Goal: Complete application form

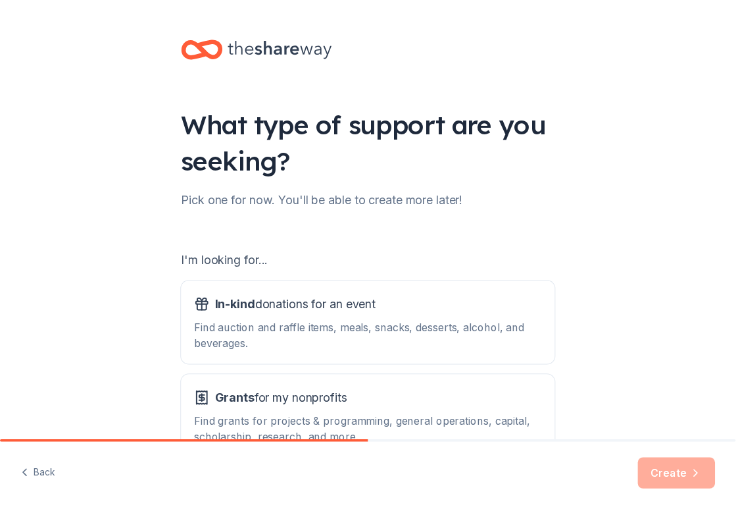
scroll to position [89, 0]
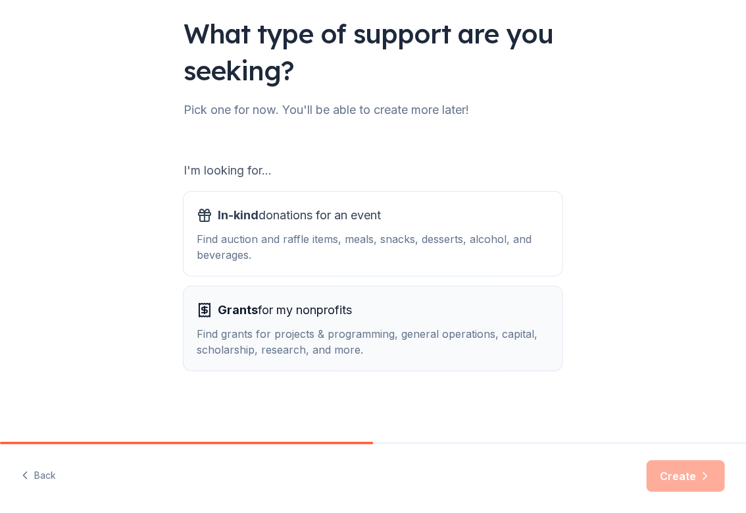
click at [344, 324] on div "Grants for my nonprofits Find grants for projects & programming, general operat…" at bounding box center [373, 328] width 353 height 58
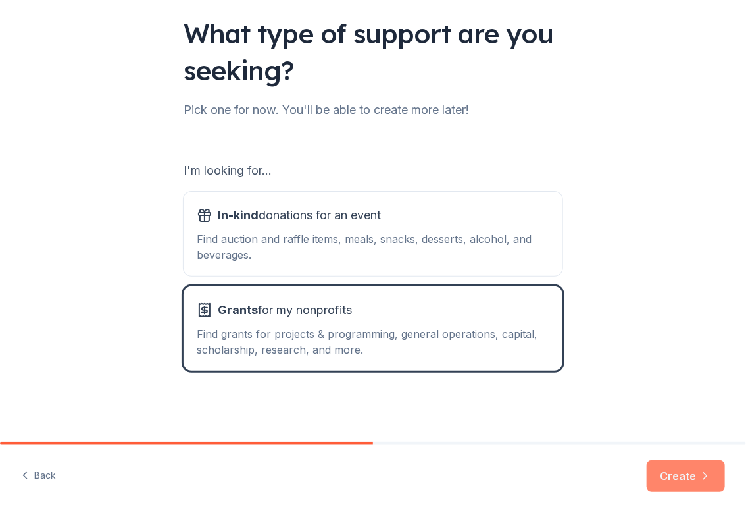
click at [670, 485] on button "Create" at bounding box center [686, 476] width 78 height 32
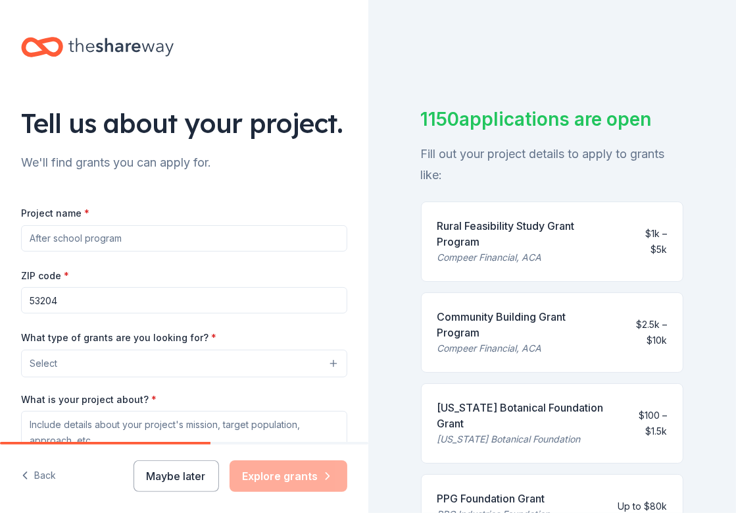
click at [105, 251] on input "Project name *" at bounding box center [184, 238] width 326 height 26
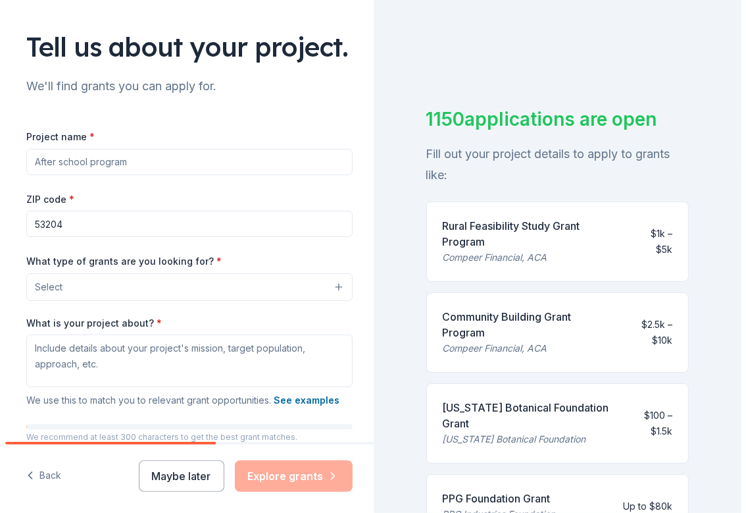
scroll to position [76, 0]
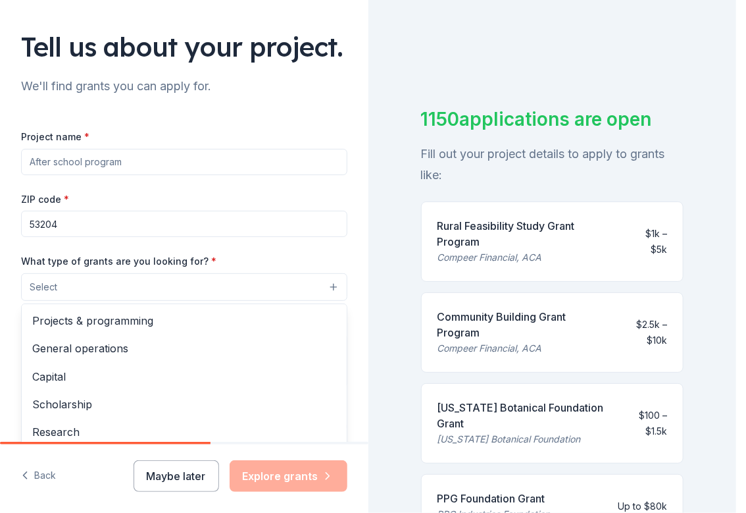
click at [153, 301] on button "Select" at bounding box center [184, 287] width 326 height 28
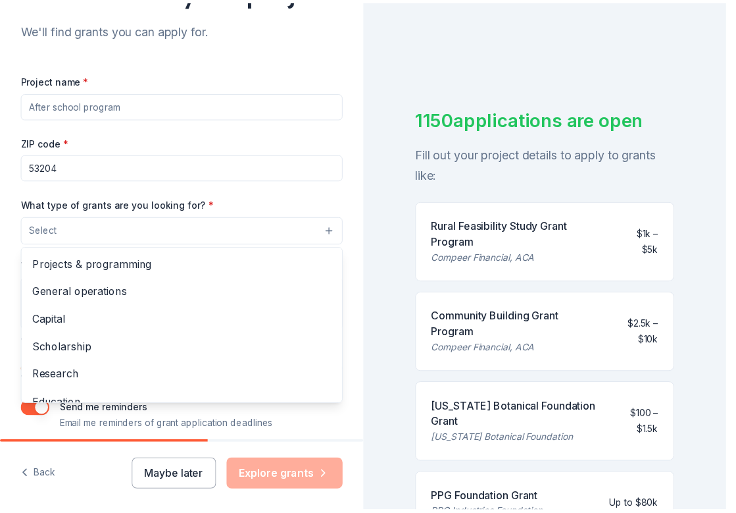
scroll to position [224, 0]
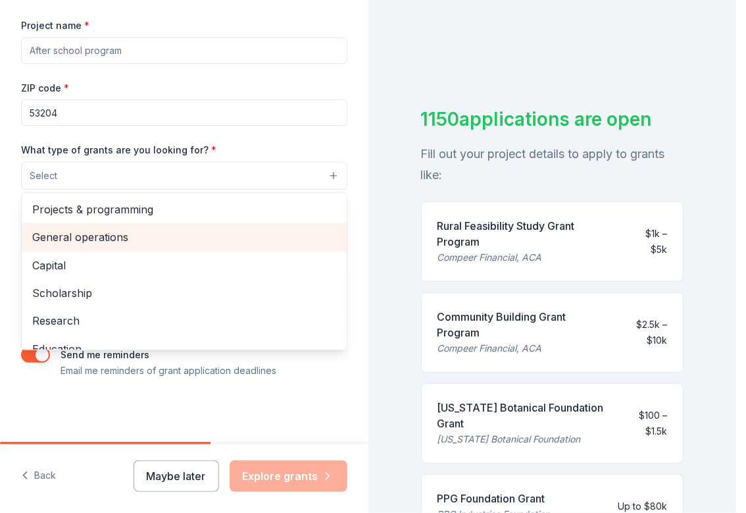
click at [81, 236] on span "General operations" at bounding box center [184, 236] width 304 height 17
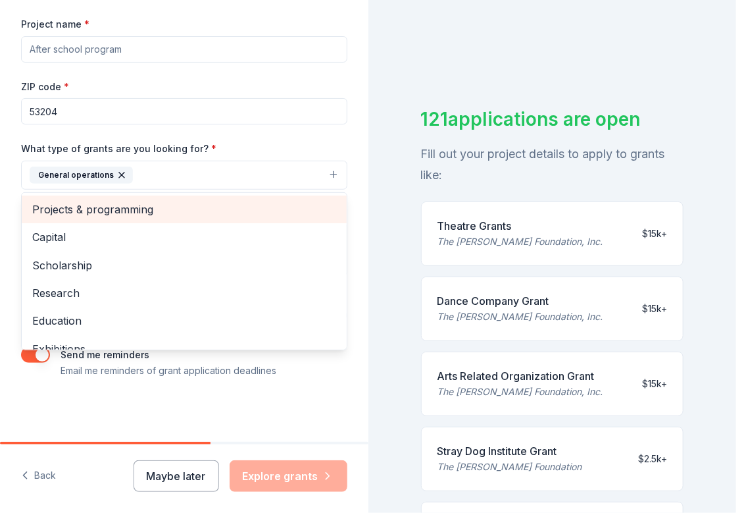
click at [121, 209] on span "Projects & programming" at bounding box center [184, 209] width 304 height 17
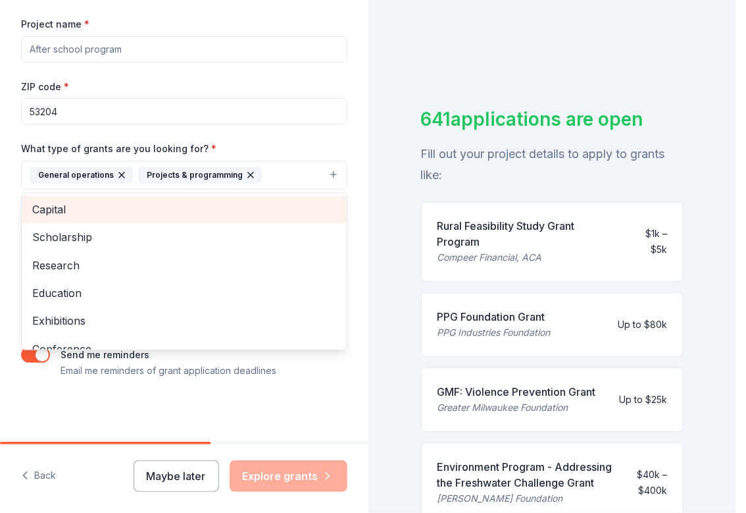
click at [91, 213] on span "Capital" at bounding box center [184, 209] width 304 height 17
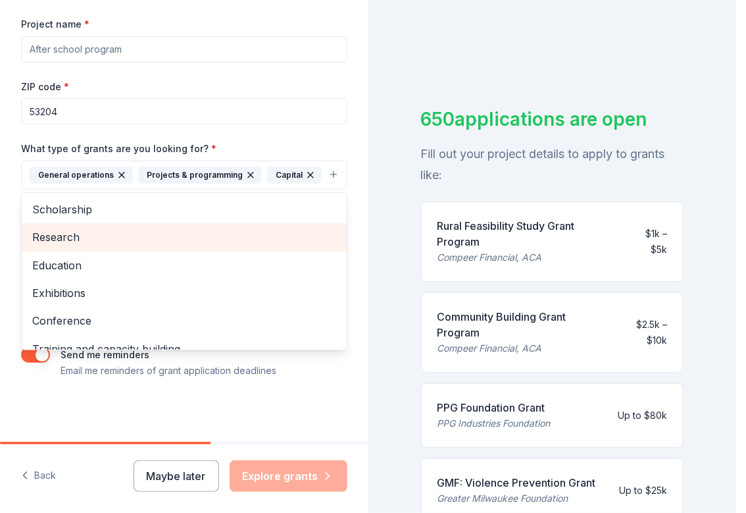
click at [99, 245] on span "Research" at bounding box center [184, 236] width 304 height 17
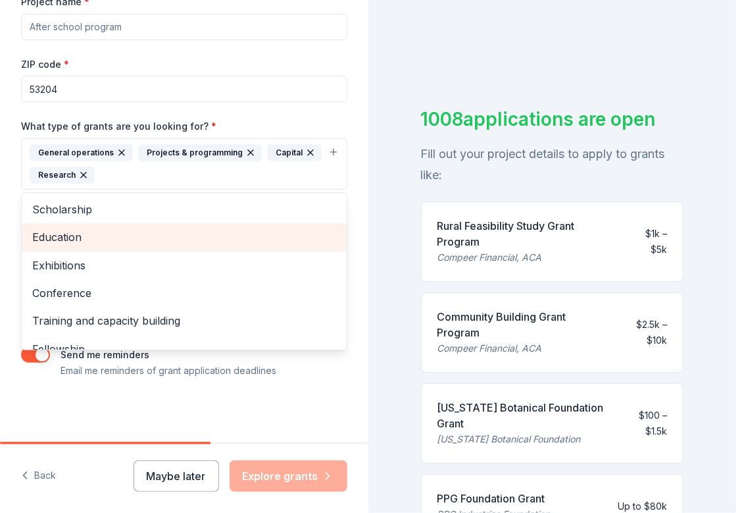
click at [99, 245] on span "Education" at bounding box center [184, 236] width 304 height 17
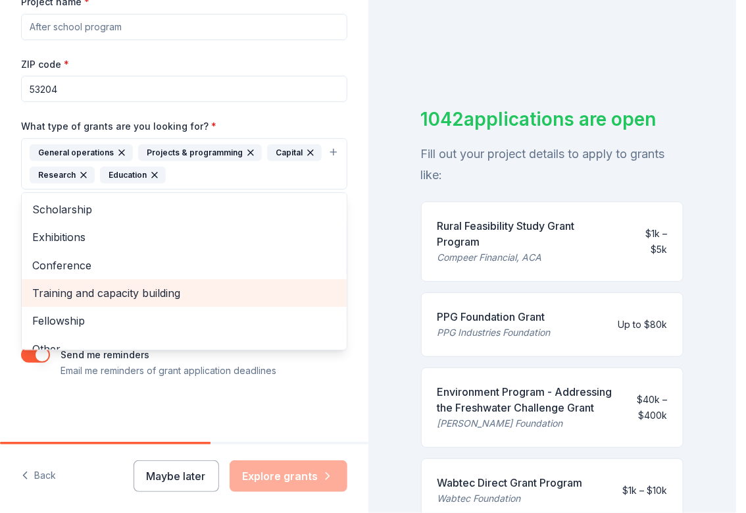
click at [122, 301] on span "Training and capacity building" at bounding box center [184, 292] width 304 height 17
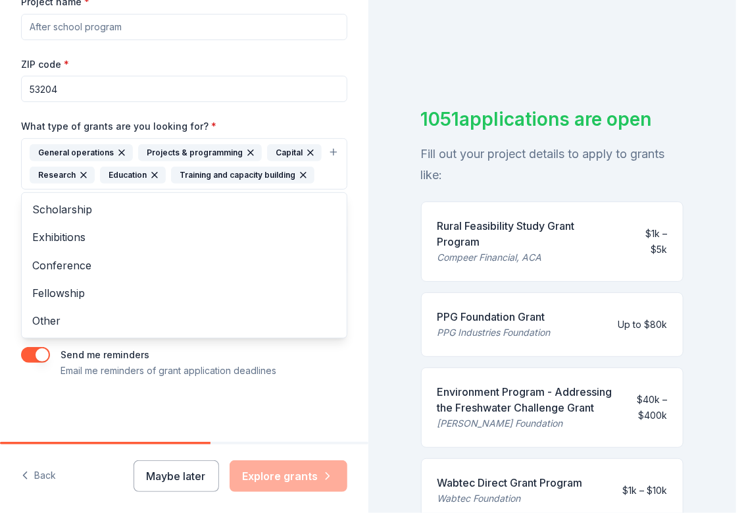
click at [84, 136] on div "Project name * ZIP code * 53204 What type of grants are you looking for? * Gene…" at bounding box center [184, 185] width 326 height 385
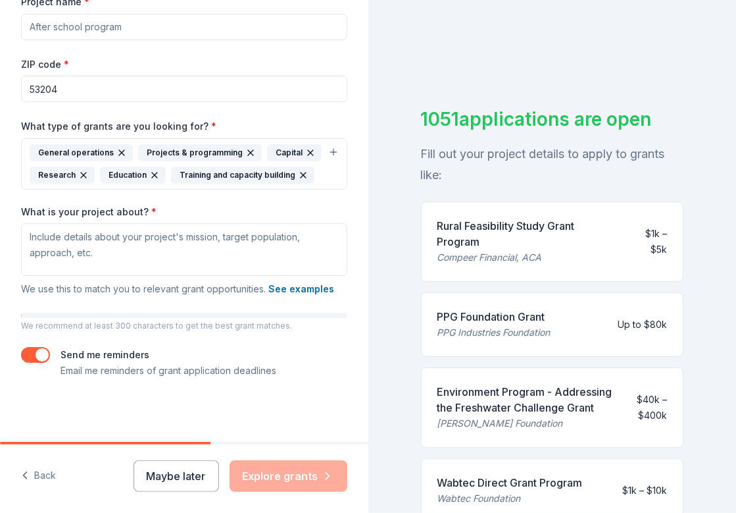
click at [81, 40] on input "Project name *" at bounding box center [184, 27] width 326 height 26
type input "M"
type input "Invisible Lines: Mapping Needs in Historic [PERSON_NAME] Neighborhood"
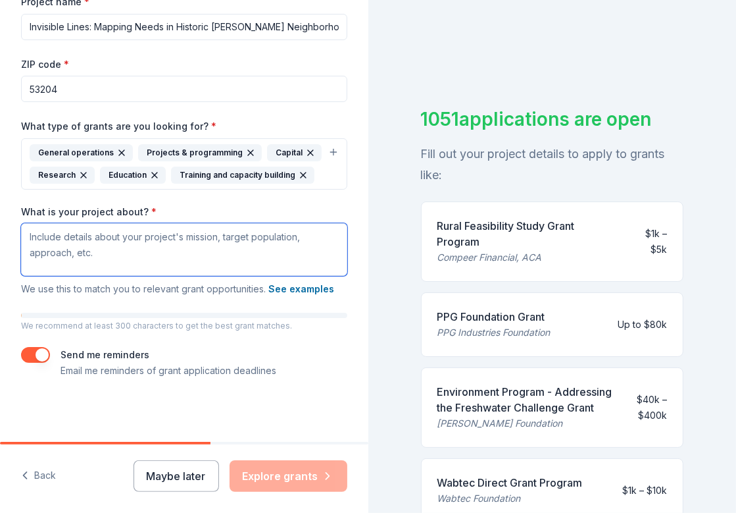
click at [144, 276] on textarea "What is your project about? *" at bounding box center [184, 249] width 326 height 53
click at [129, 241] on textarea "What is your project about? *" at bounding box center [184, 249] width 326 height 53
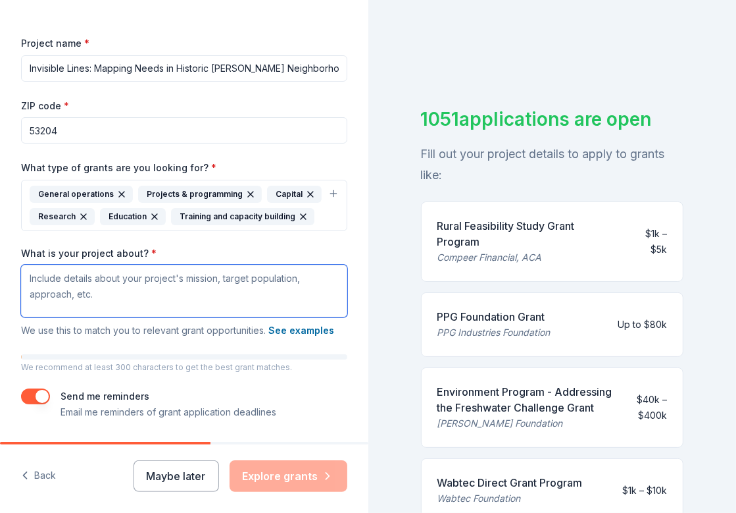
scroll to position [200, 0]
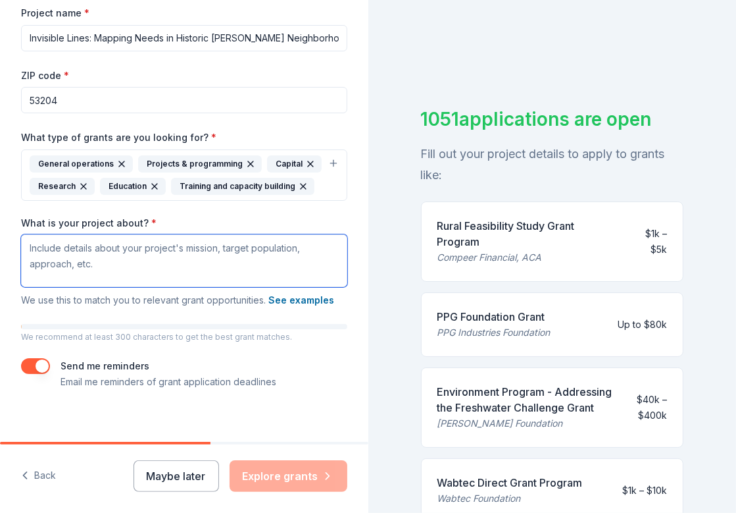
click at [89, 287] on textarea "What is your project about? *" at bounding box center [184, 260] width 326 height 53
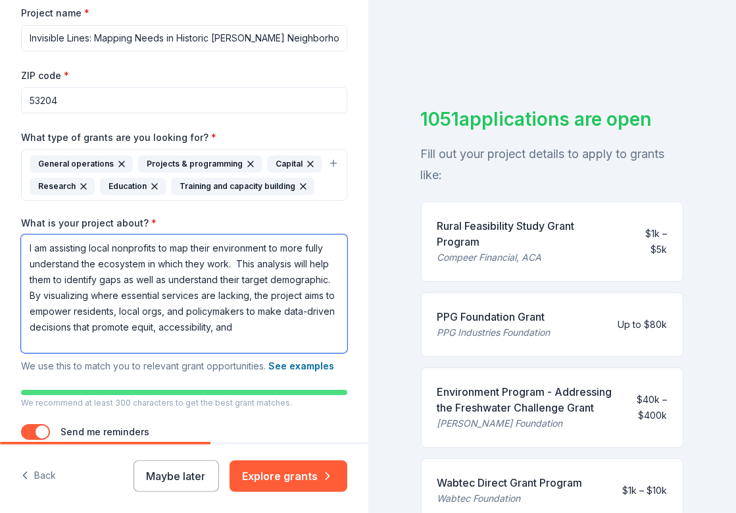
click at [305, 353] on textarea "I am assisting local nonprofits to map their environment to more fully understa…" at bounding box center [184, 293] width 326 height 118
click at [191, 353] on textarea "I am assisting local nonprofits to map their environment to more fully understa…" at bounding box center [184, 293] width 326 height 118
drag, startPoint x: 244, startPoint y: 399, endPoint x: -24, endPoint y: 297, distance: 287.4
click at [0, 297] on html "Tell us about your project. We'll find grants you can apply for. Project name *…" at bounding box center [368, 256] width 736 height 513
type textarea "I am assisting local nonprofits to map their environment to more fully understa…"
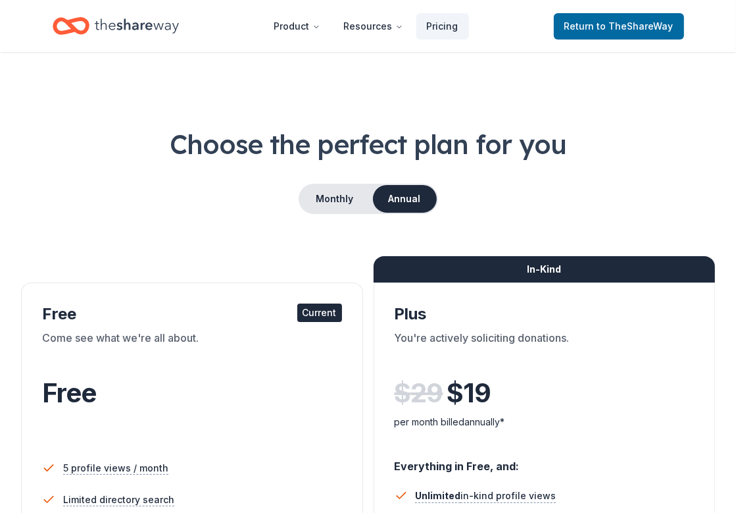
click at [276, 386] on div "Free" at bounding box center [192, 392] width 300 height 37
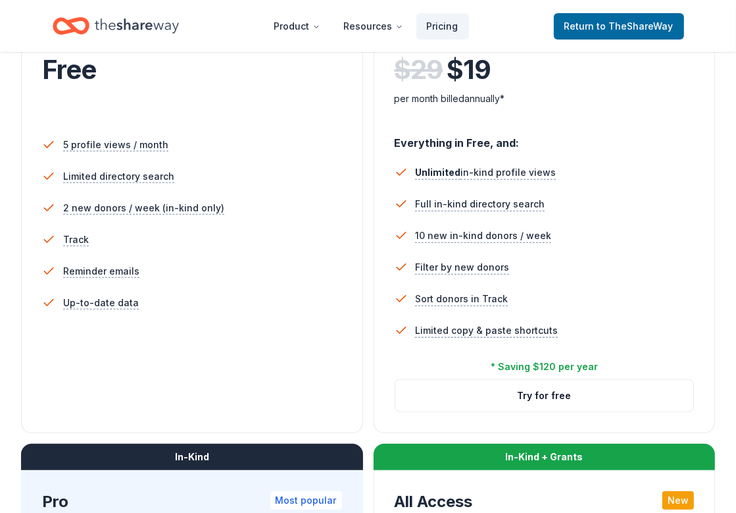
scroll to position [250, 0]
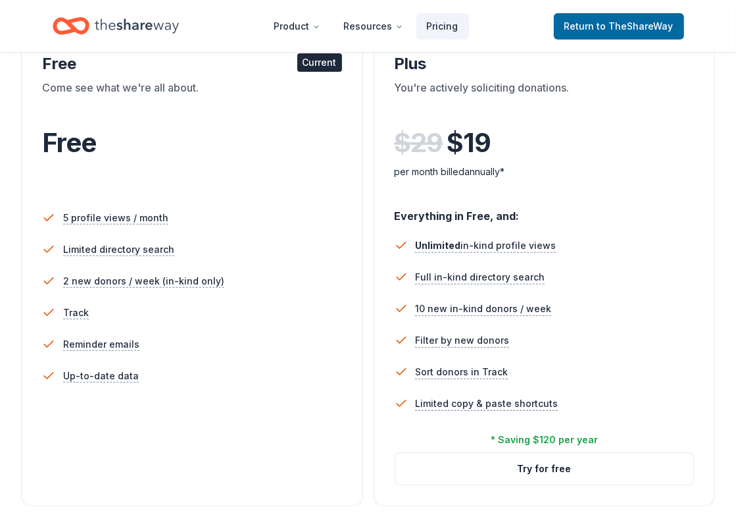
drag, startPoint x: 263, startPoint y: 232, endPoint x: 292, endPoint y: 157, distance: 81.3
click at [292, 157] on div "Free" at bounding box center [192, 142] width 300 height 37
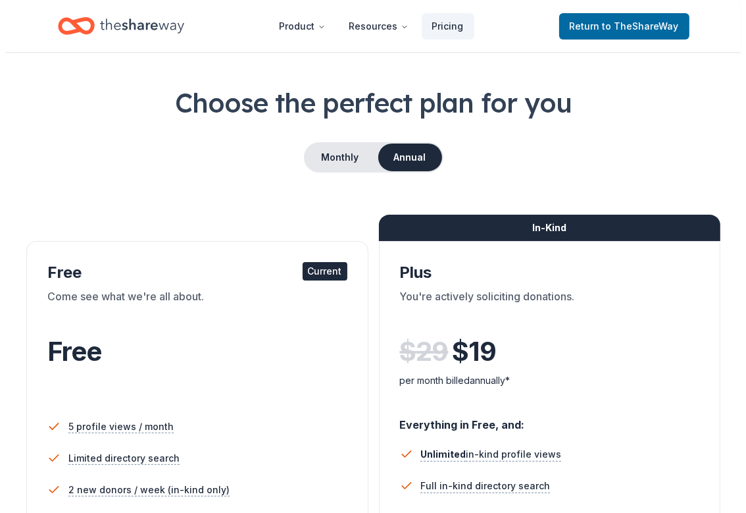
scroll to position [0, 0]
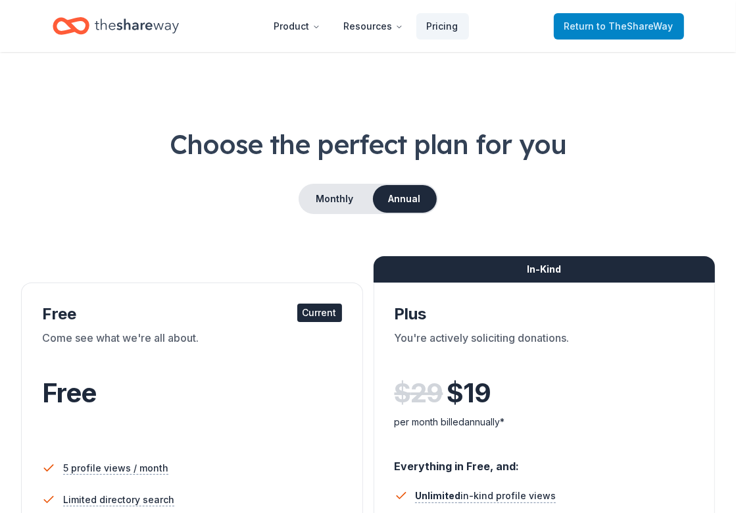
click at [588, 28] on span "Return to TheShareWay" at bounding box center [619, 26] width 109 height 16
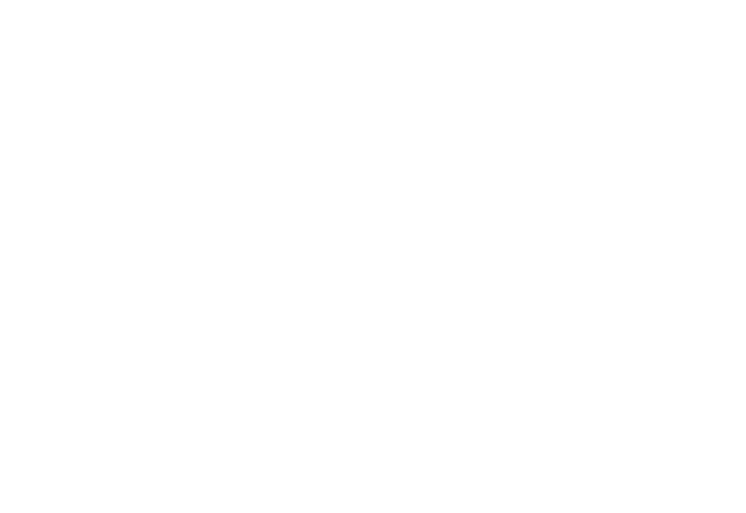
click at [588, 28] on body at bounding box center [373, 256] width 746 height 513
